Goal: Register for event/course

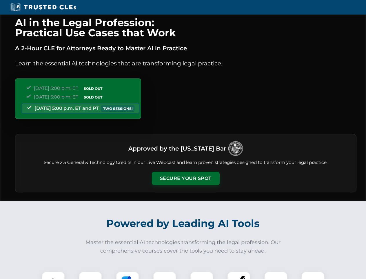
click at [186, 178] on button "Secure Your Spot" at bounding box center [186, 177] width 68 height 13
click at [53, 275] on img at bounding box center [53, 282] width 17 height 17
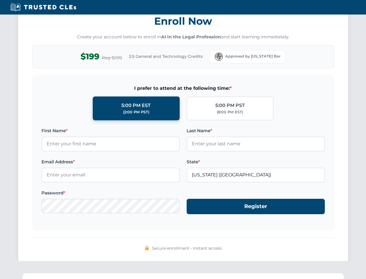
scroll to position [570, 0]
